Goal: Check status

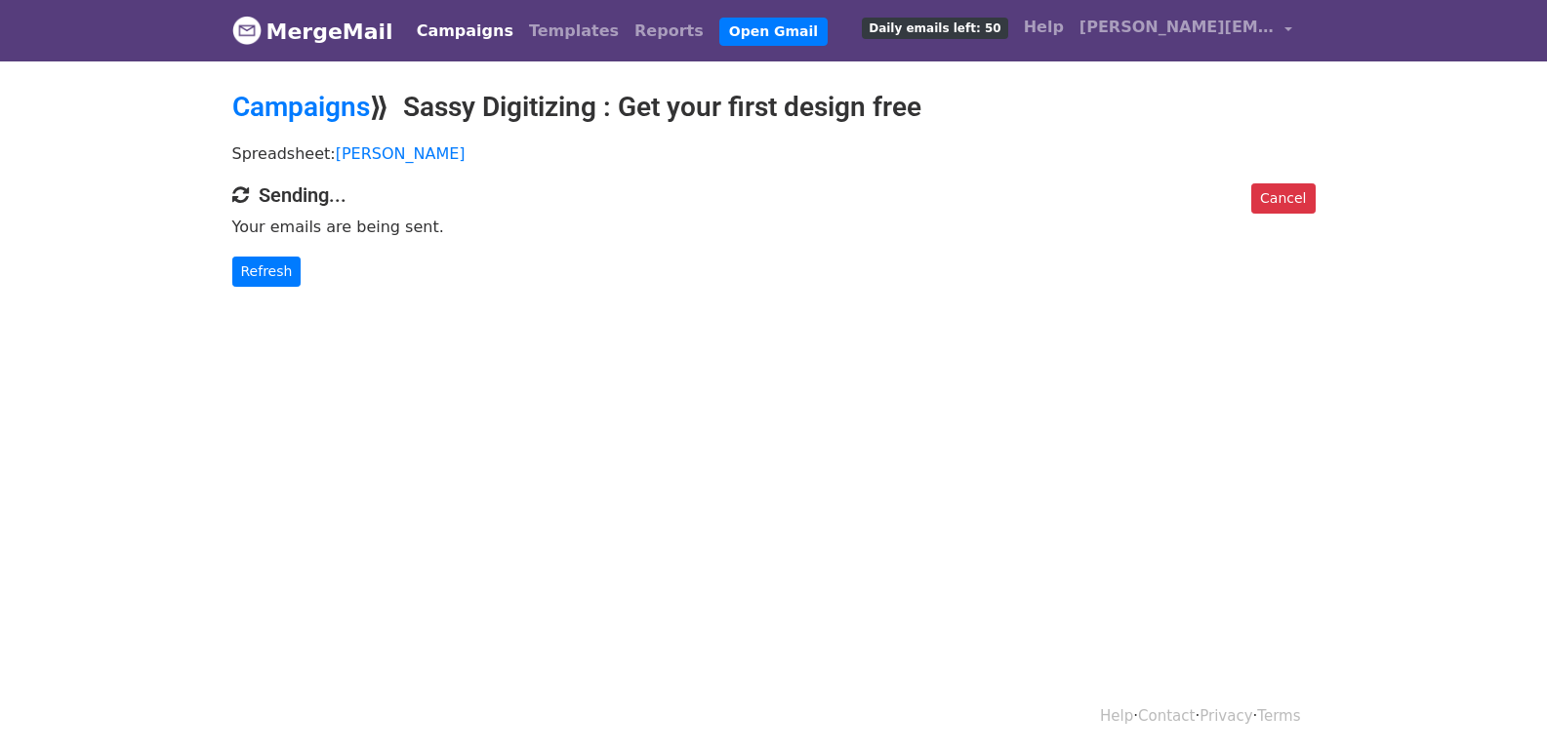
click at [256, 250] on div "Cancel Sending... Your emails are being sent. Refresh" at bounding box center [774, 234] width 1112 height 103
click at [258, 267] on link "Refresh" at bounding box center [266, 272] width 69 height 30
click at [257, 268] on link "Refresh" at bounding box center [266, 272] width 69 height 30
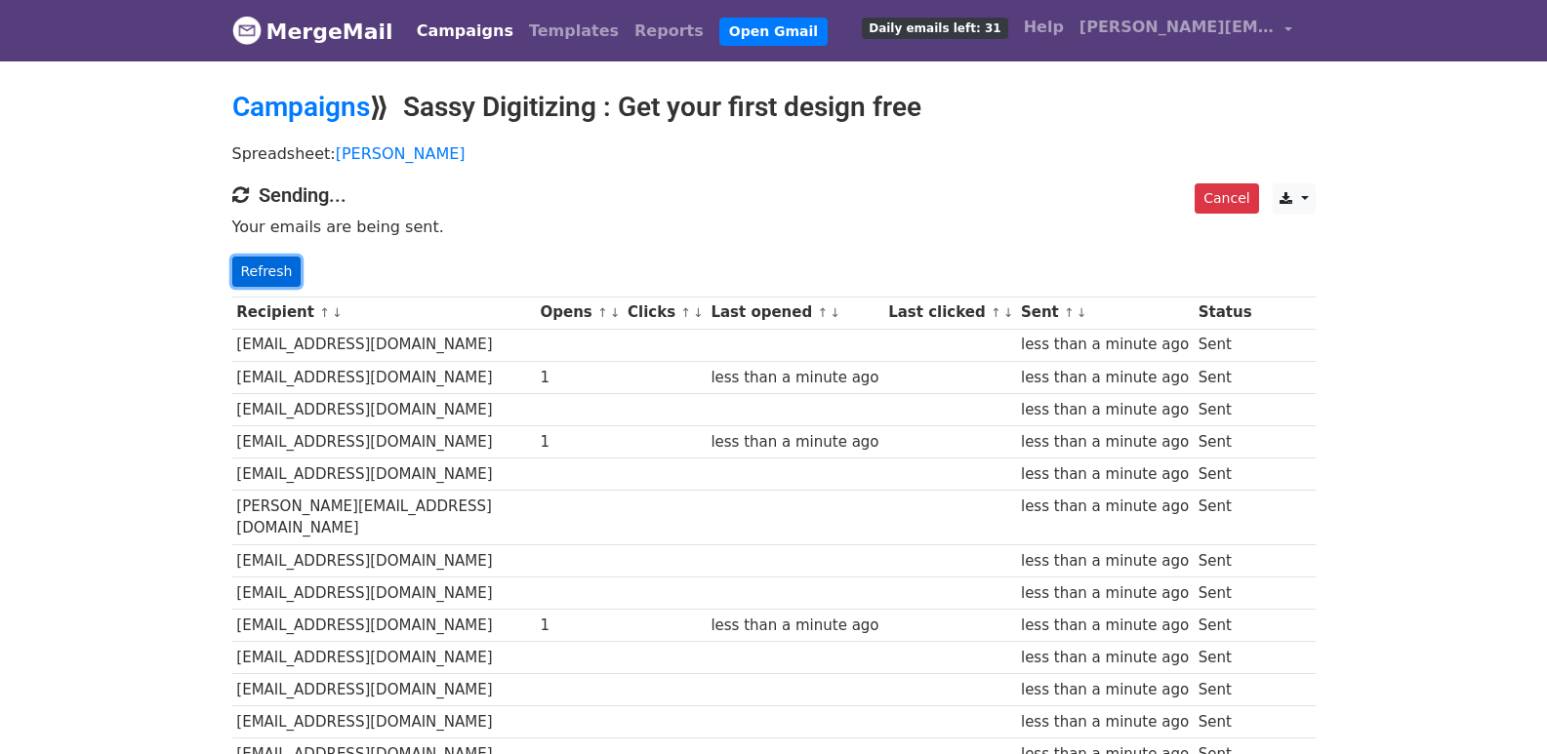
click at [271, 282] on link "Refresh" at bounding box center [266, 272] width 69 height 30
click at [270, 281] on link "Refresh" at bounding box center [266, 272] width 69 height 30
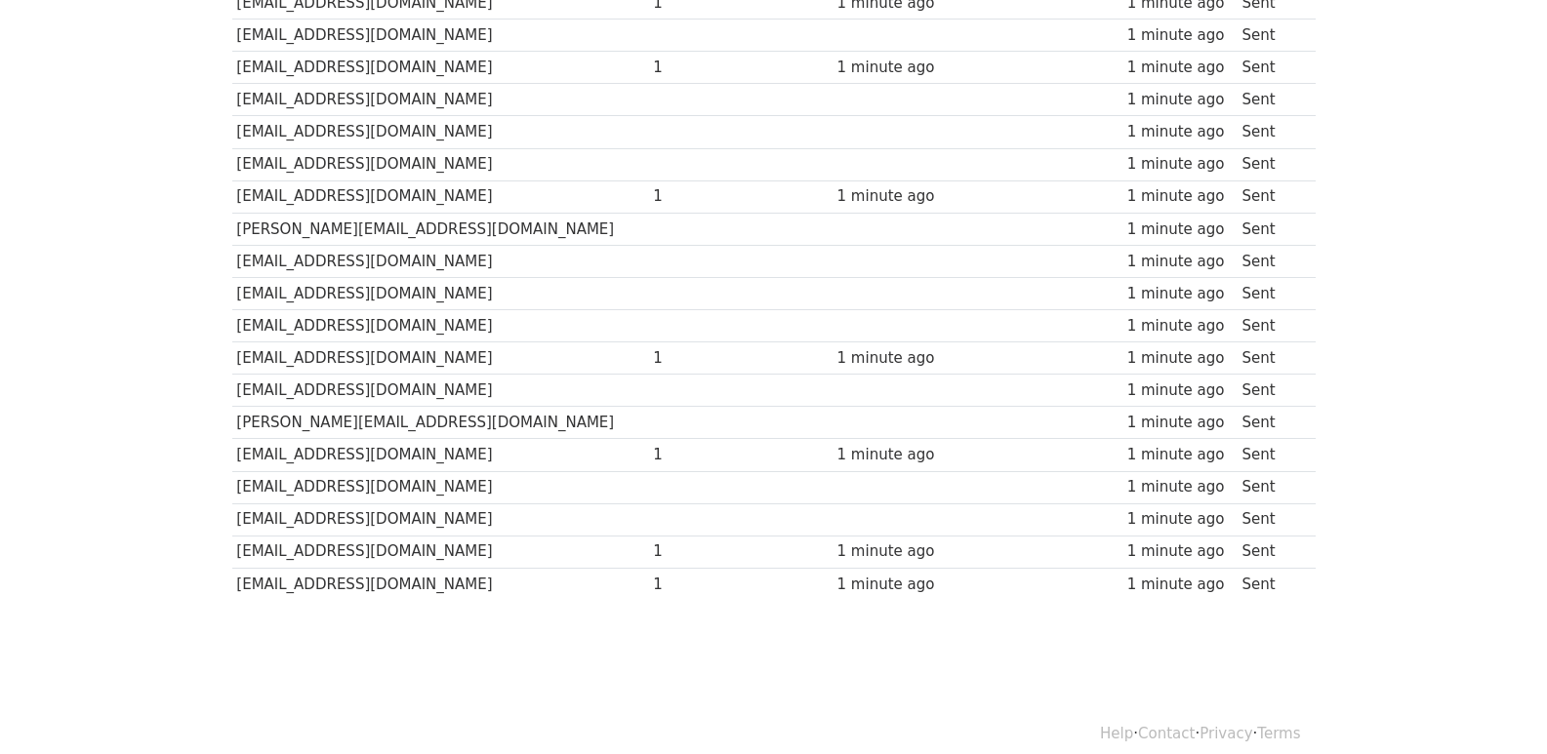
scroll to position [1358, 0]
